Goal: Information Seeking & Learning: Learn about a topic

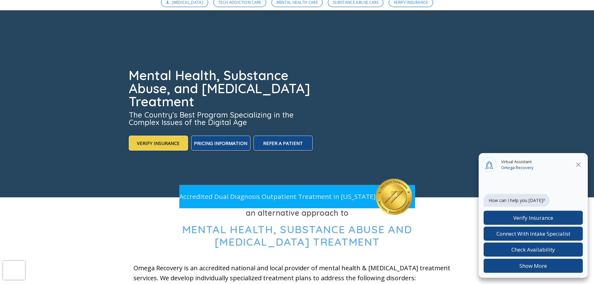
scroll to position [68, 0]
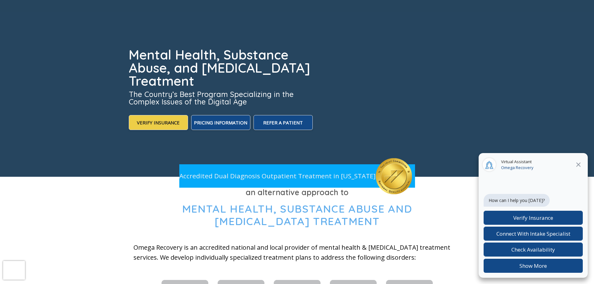
click at [577, 164] on icon "Close" at bounding box center [578, 164] width 7 height 7
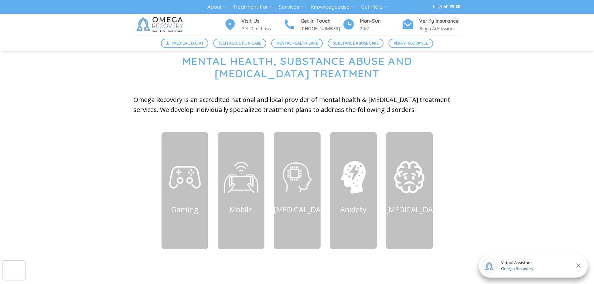
scroll to position [217, 0]
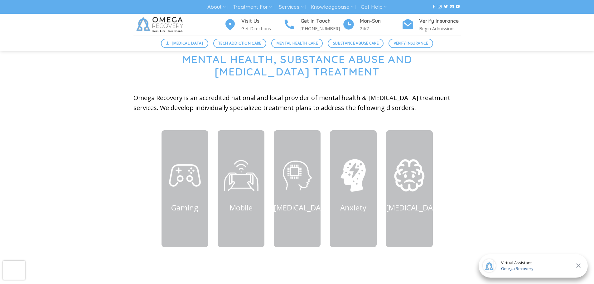
click at [476, 191] on div "an alternative approach to Mental Health, Substance Abuse and Technology Addict…" at bounding box center [297, 152] width 594 height 230
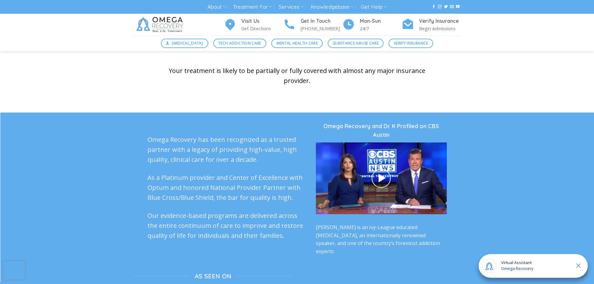
scroll to position [1465, 0]
click at [545, 168] on div "Omega Recovery has been recognized as a trusted partner with a legacy of provid…" at bounding box center [297, 246] width 594 height 248
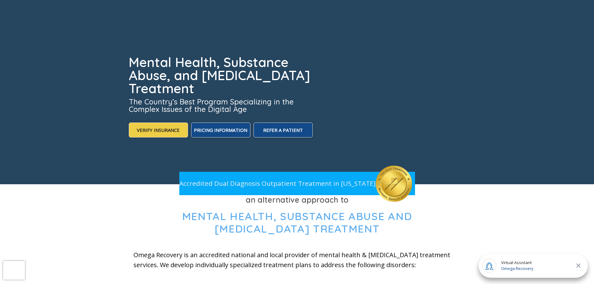
scroll to position [0, 0]
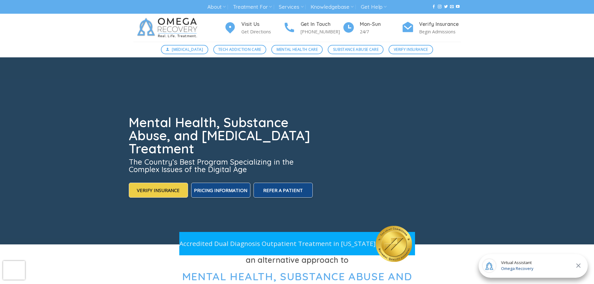
click at [577, 266] on icon "Close" at bounding box center [578, 265] width 7 height 7
click at [71, 38] on div "Visit Us Get Directions Get In Touch (512) 601-5407 Mon-Sun 24/7 Verify Insuran…" at bounding box center [297, 28] width 594 height 28
click at [521, 25] on div "Visit Us Get Directions Get In Touch (512) 601-5407 Mon-Sun 24/7 Verify Insuran…" at bounding box center [297, 28] width 594 height 28
click at [86, 36] on div "Visit Us Get Directions Get In Touch (512) 601-5407 Mon-Sun 24/7 Verify Insuran…" at bounding box center [297, 28] width 594 height 28
click at [523, 37] on div "Visit Us Get Directions Get In Touch (512) 601-5407 Mon-Sun 24/7 Verify Insuran…" at bounding box center [297, 28] width 594 height 28
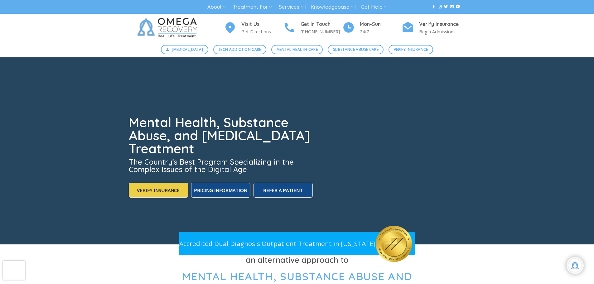
click at [532, 36] on div "Visit Us Get Directions Get In Touch (512) 601-5407 Mon-Sun 24/7 Verify Insuran…" at bounding box center [297, 28] width 594 height 28
click at [545, 24] on div "Visit Us Get Directions Get In Touch (512) 601-5407 Mon-Sun 24/7 Verify Insuran…" at bounding box center [297, 28] width 594 height 28
drag, startPoint x: 517, startPoint y: 32, endPoint x: 517, endPoint y: 27, distance: 4.1
click at [517, 27] on div "Visit Us Get Directions Get In Touch (512) 601-5407 Mon-Sun 24/7 Verify Insuran…" at bounding box center [297, 28] width 594 height 28
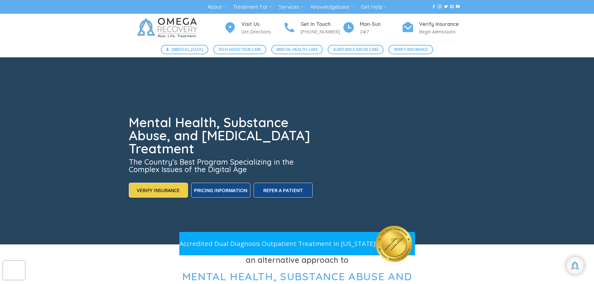
click at [534, 29] on div "Visit Us Get Directions Get In Touch (512) 601-5407 Mon-Sun 24/7 Verify Insuran…" at bounding box center [297, 28] width 594 height 28
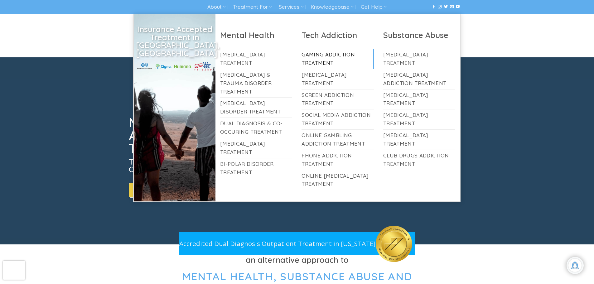
click at [329, 64] on link "Gaming Addiction Treatment" at bounding box center [338, 59] width 72 height 20
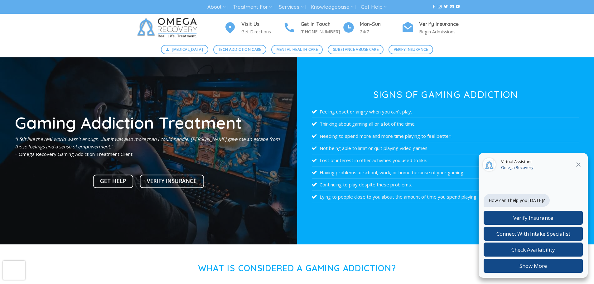
click at [329, 87] on div at bounding box center [445, 150] width 297 height 187
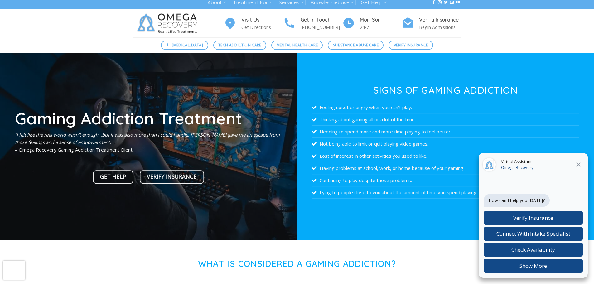
scroll to position [0, 0]
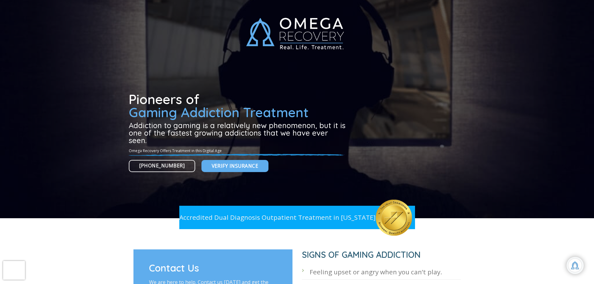
scroll to position [104, 0]
